Goal: Information Seeking & Learning: Learn about a topic

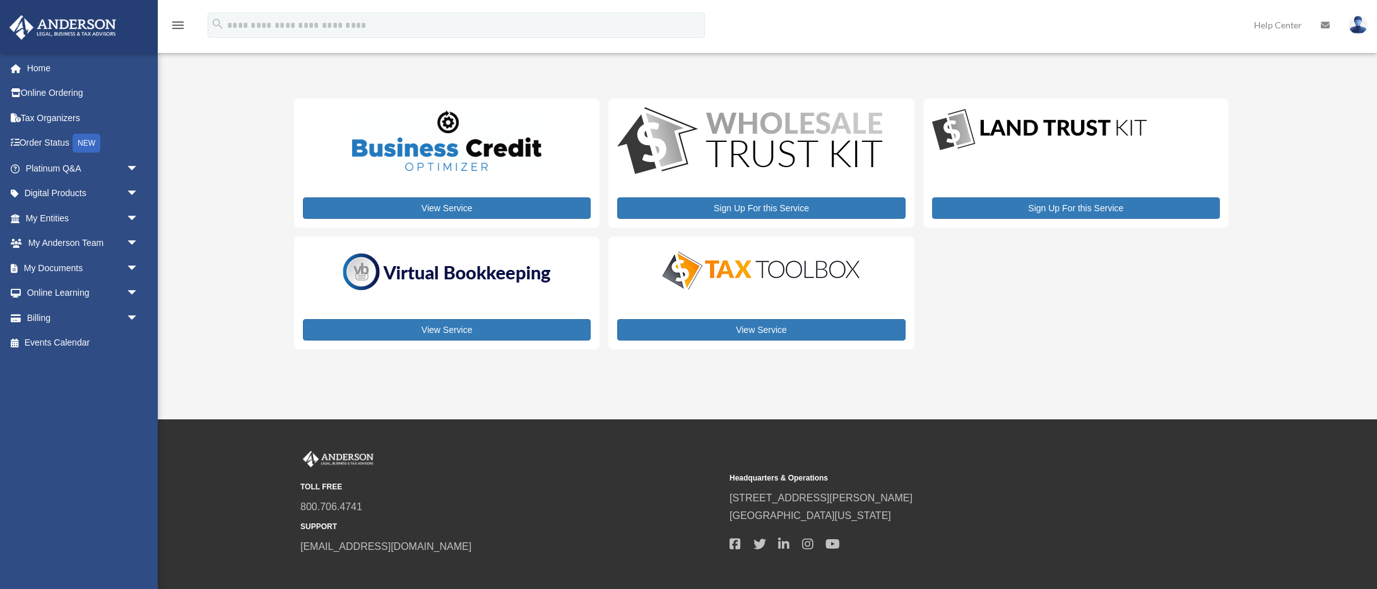
click at [748, 276] on img at bounding box center [761, 271] width 221 height 44
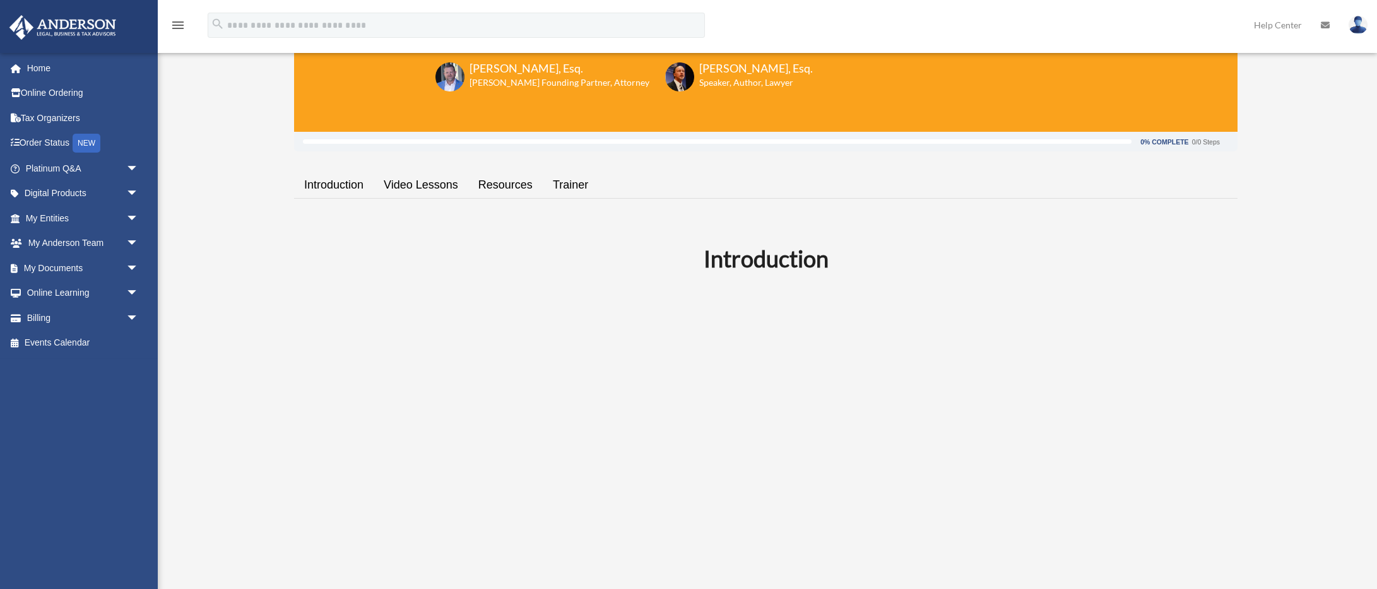
click at [445, 189] on link "Video Lessons" at bounding box center [421, 185] width 95 height 36
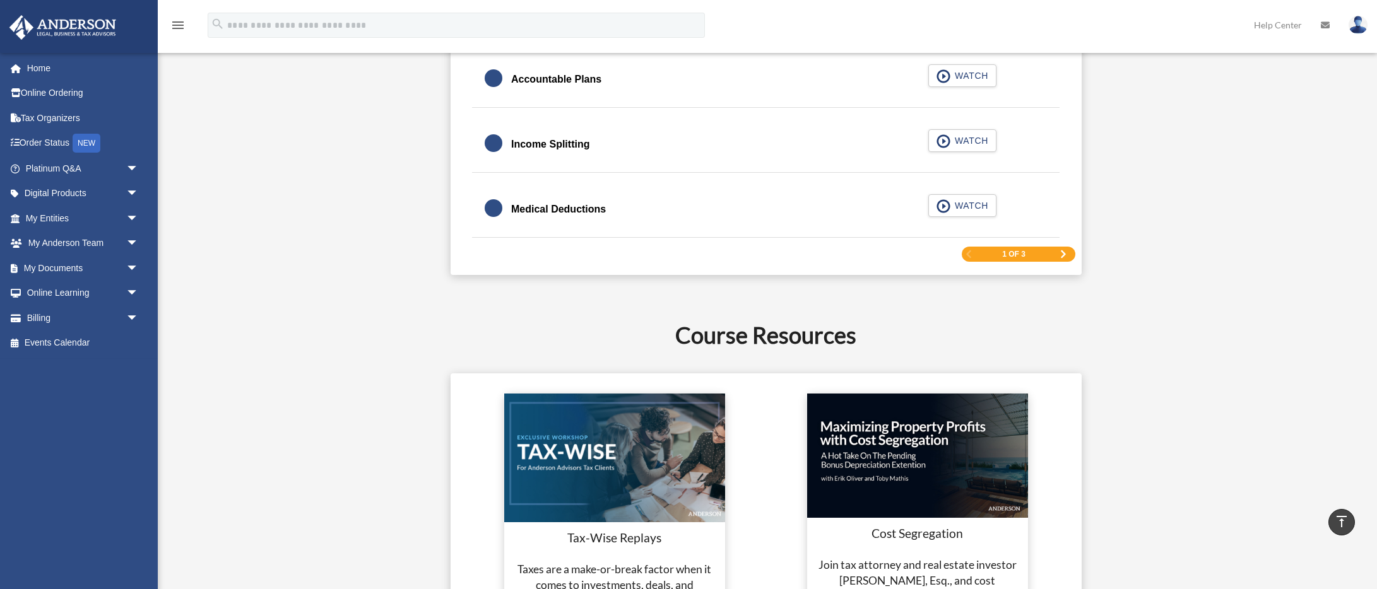
scroll to position [1791, 0]
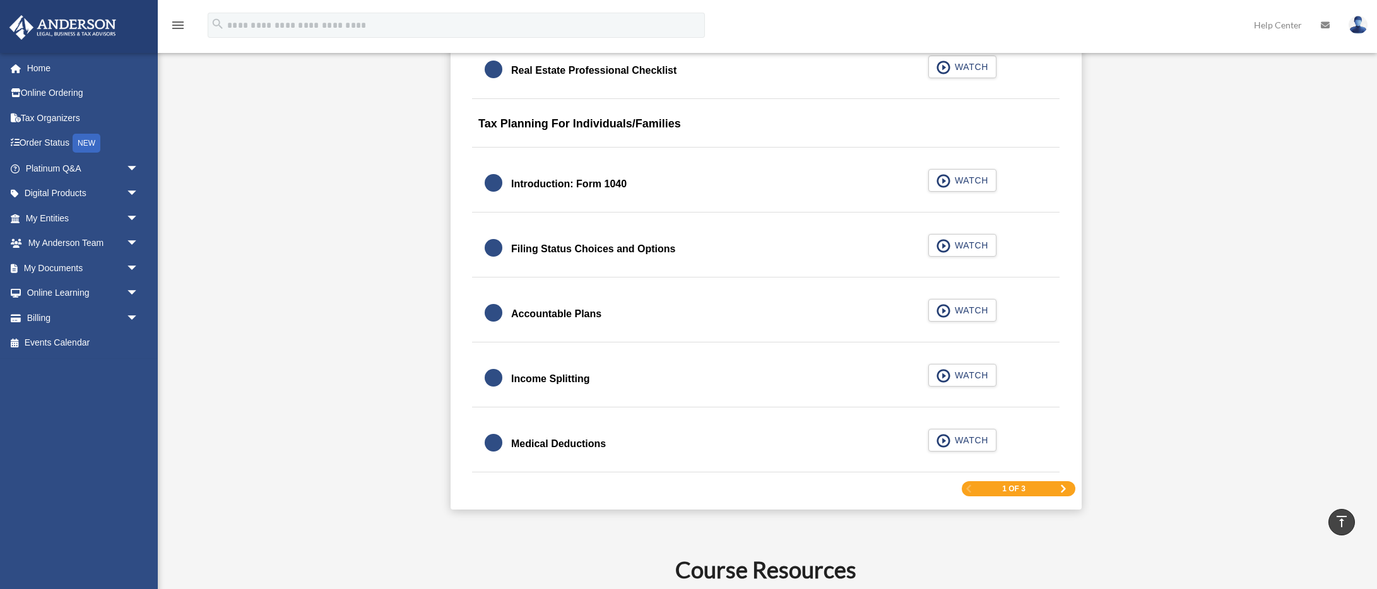
click at [1062, 492] on span "Next Page" at bounding box center [1063, 489] width 8 height 8
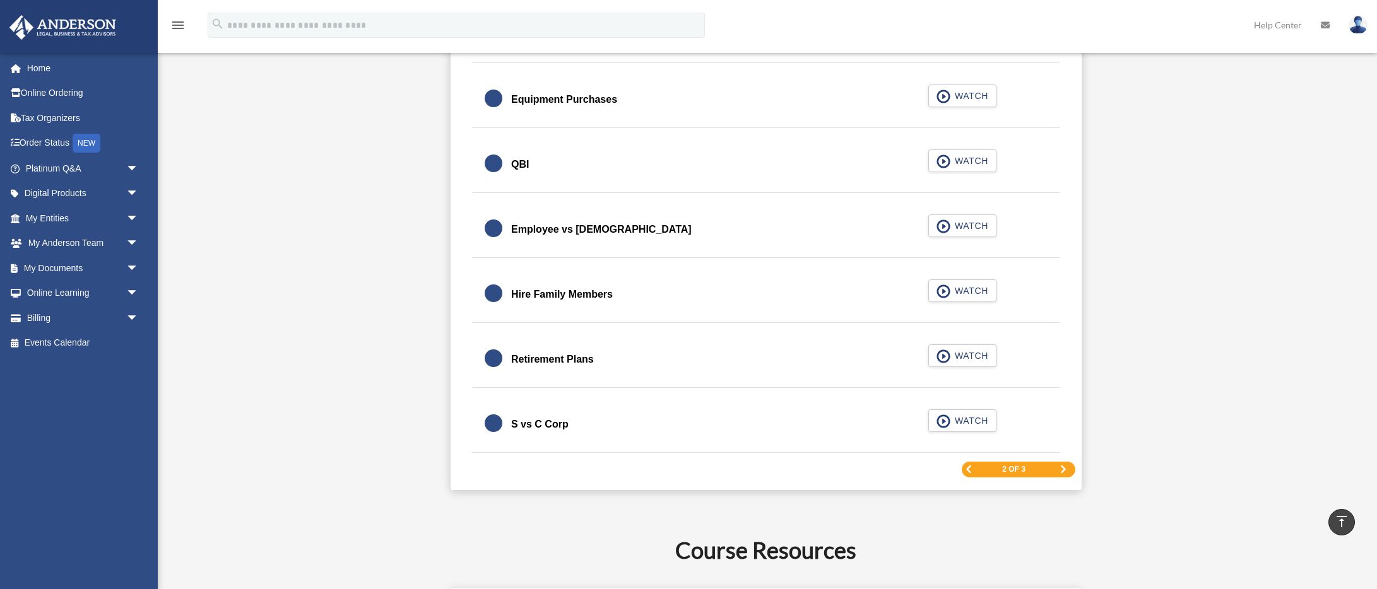
scroll to position [1765, 0]
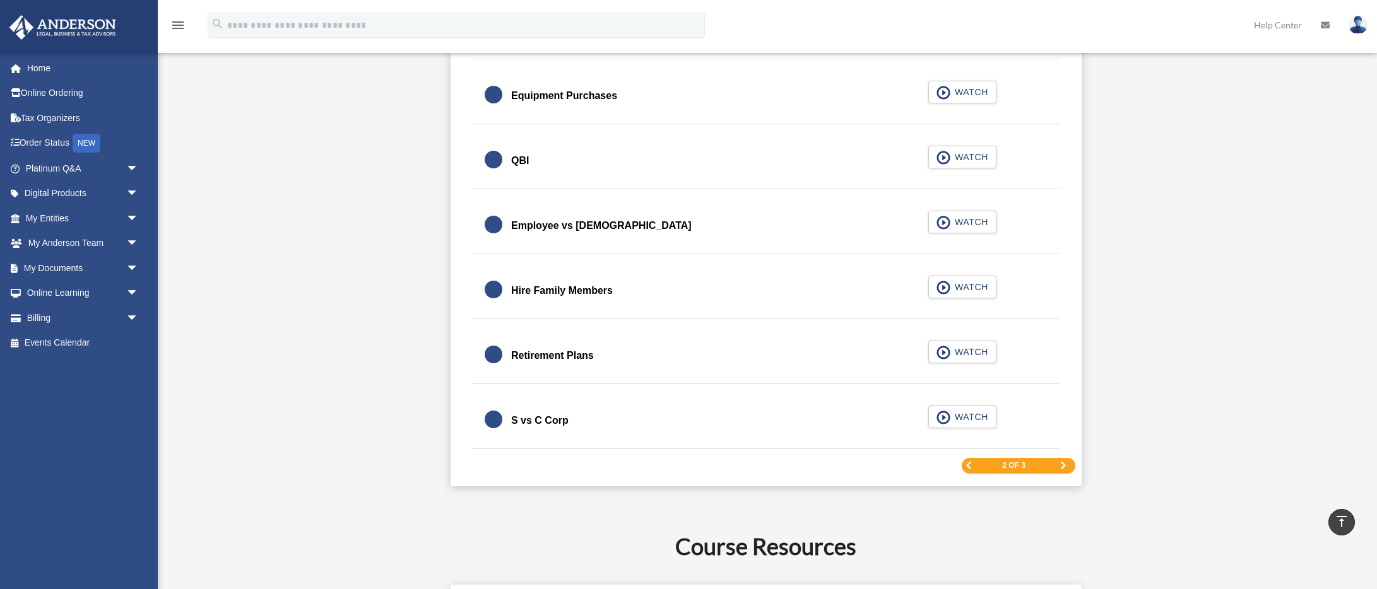
click at [1064, 468] on span "Next Page" at bounding box center [1063, 466] width 8 height 8
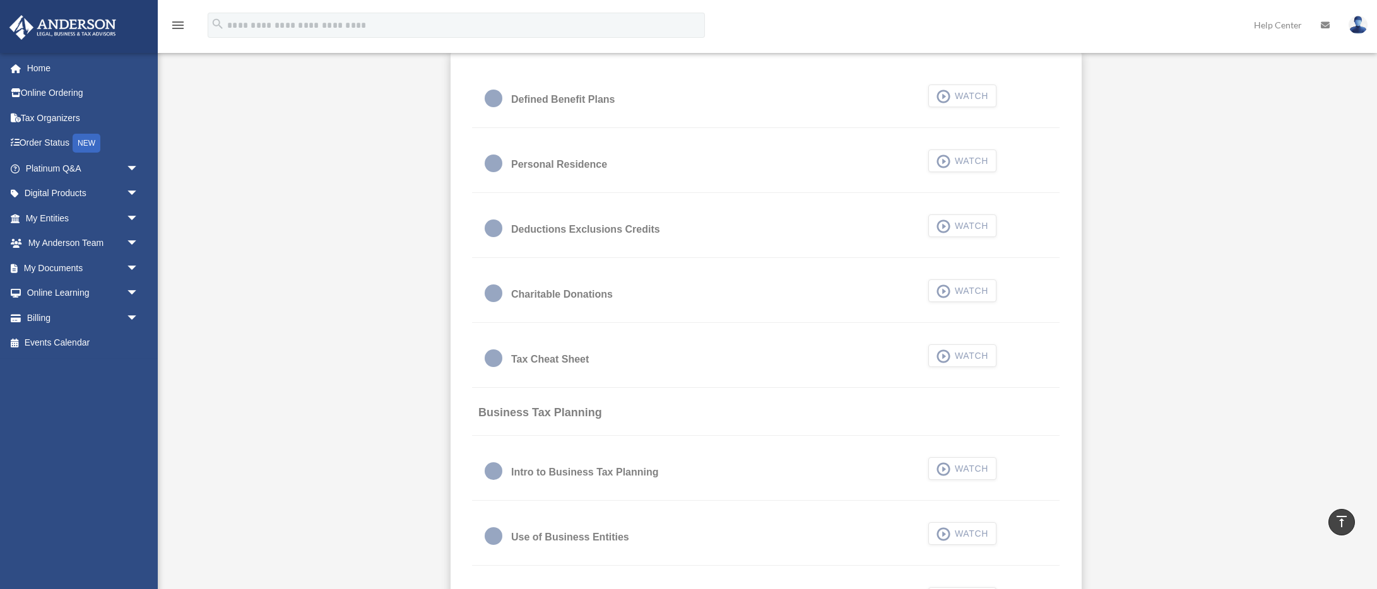
scroll to position [801, 0]
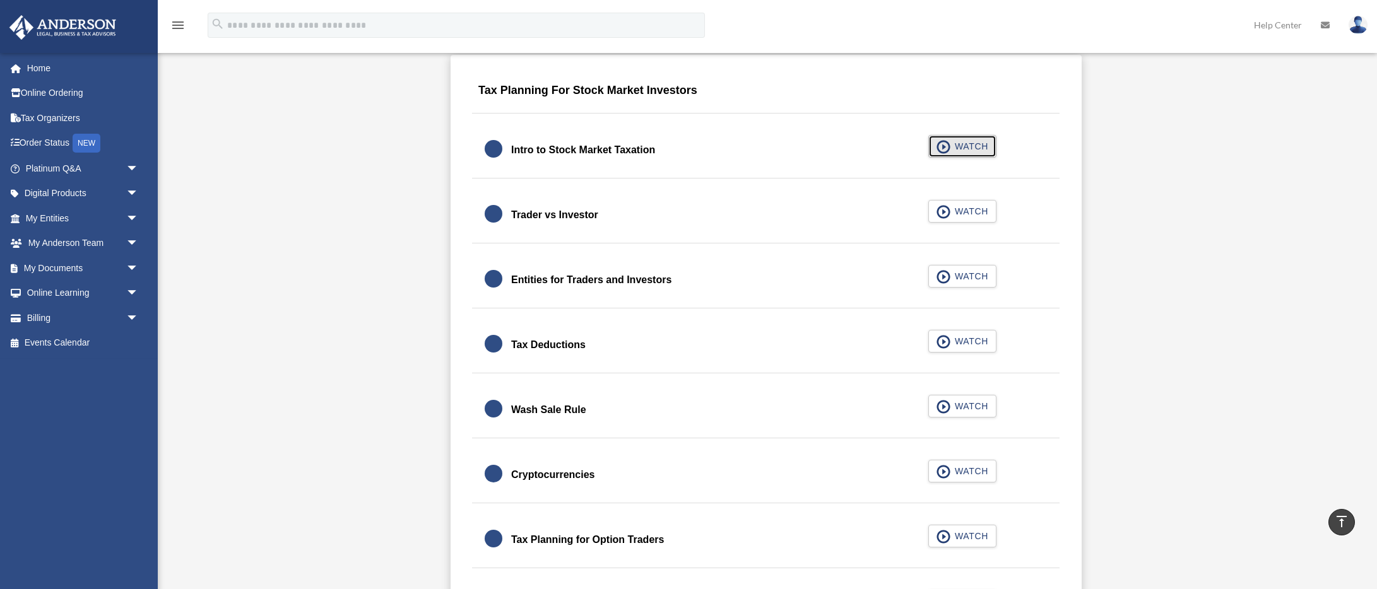
click at [974, 149] on span "WATCH" at bounding box center [969, 146] width 37 height 13
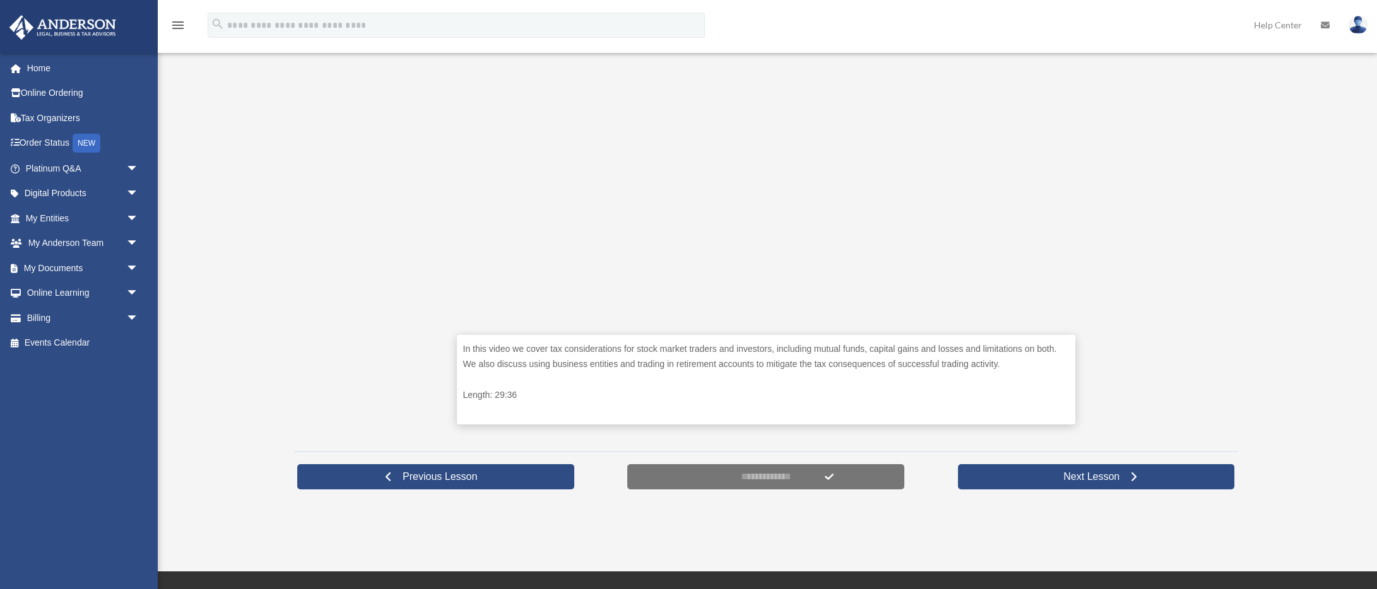
scroll to position [383, 0]
